Goal: Task Accomplishment & Management: Use online tool/utility

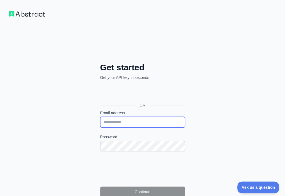
click at [100, 117] on input "Email address" at bounding box center [142, 122] width 85 height 11
paste input "**********"
type input "**********"
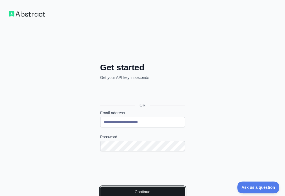
click at [100, 187] on button "Continue" at bounding box center [142, 192] width 85 height 11
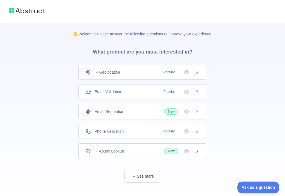
click at [135, 90] on div "Email Validation Popular" at bounding box center [143, 92] width 114 height 6
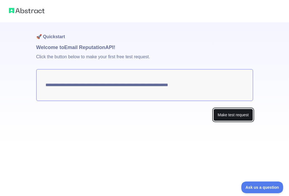
click at [225, 110] on button "Make test request" at bounding box center [233, 115] width 39 height 13
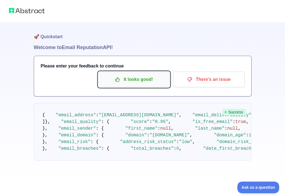
click at [136, 76] on p "It looks good!" at bounding box center [134, 80] width 63 height 10
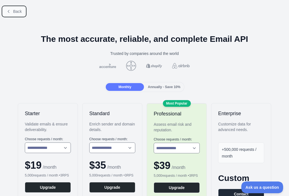
click at [12, 11] on button "Back" at bounding box center [14, 12] width 23 height 10
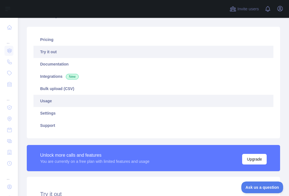
scroll to position [84, 0]
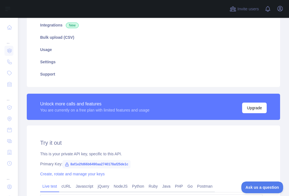
click at [91, 162] on span "8af1e2fd66b6490aa2740178af25de1c" at bounding box center [97, 164] width 68 height 8
copy span "8af1e2fd66b6490aa2740178af25de1c"
